Goal: Transaction & Acquisition: Purchase product/service

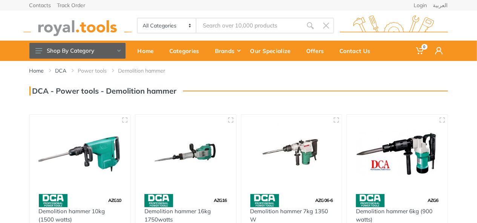
drag, startPoint x: 474, startPoint y: 46, endPoint x: 475, endPoint y: 52, distance: 6.0
click at [475, 52] on div "Power tools 0 Login" at bounding box center [238, 51] width 477 height 20
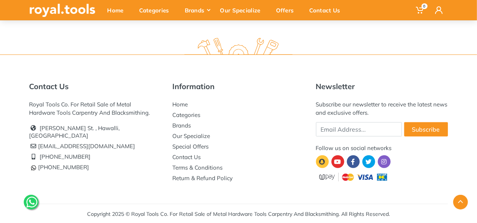
scroll to position [195, 0]
